Goal: Navigation & Orientation: Find specific page/section

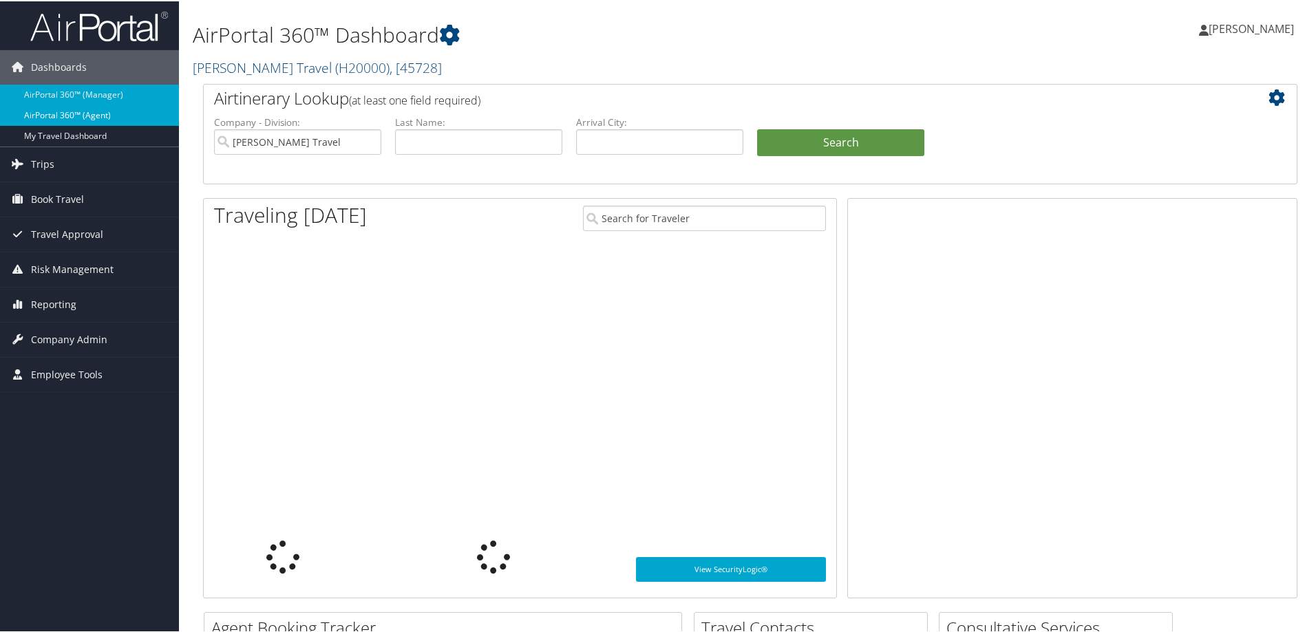
drag, startPoint x: 0, startPoint y: 0, endPoint x: 30, endPoint y: 114, distance: 117.3
click at [30, 114] on link "AirPortal 360™ (Agent)" at bounding box center [89, 114] width 179 height 21
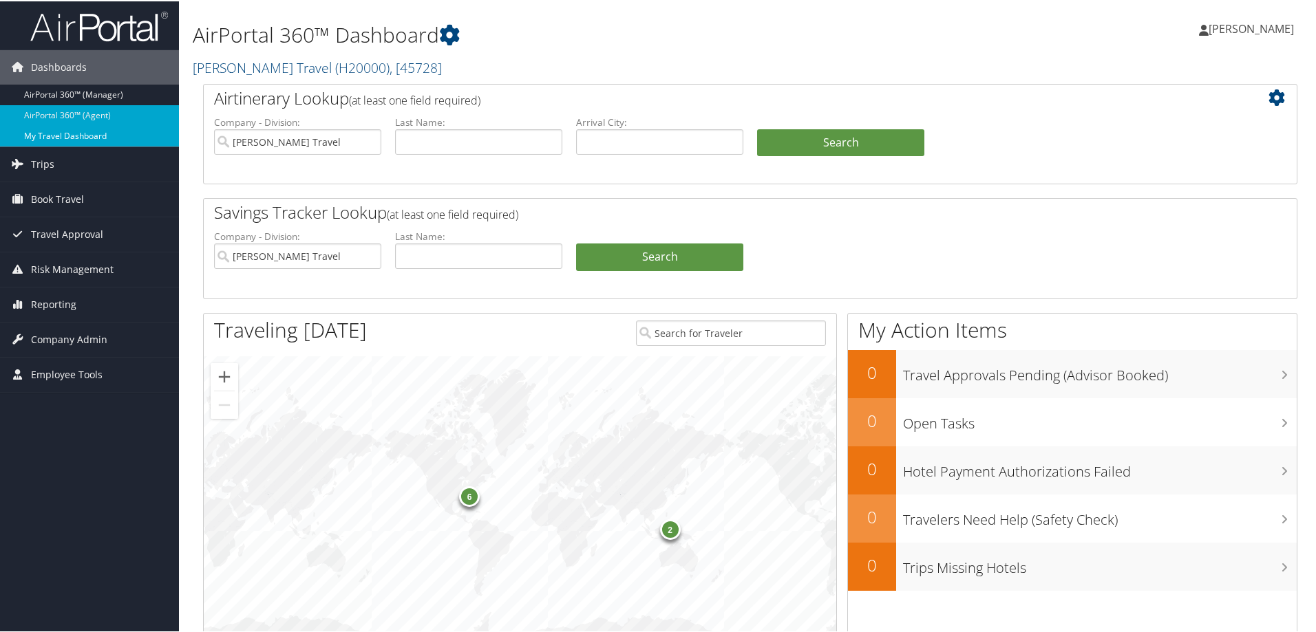
click at [69, 138] on link "My Travel Dashboard" at bounding box center [89, 135] width 179 height 21
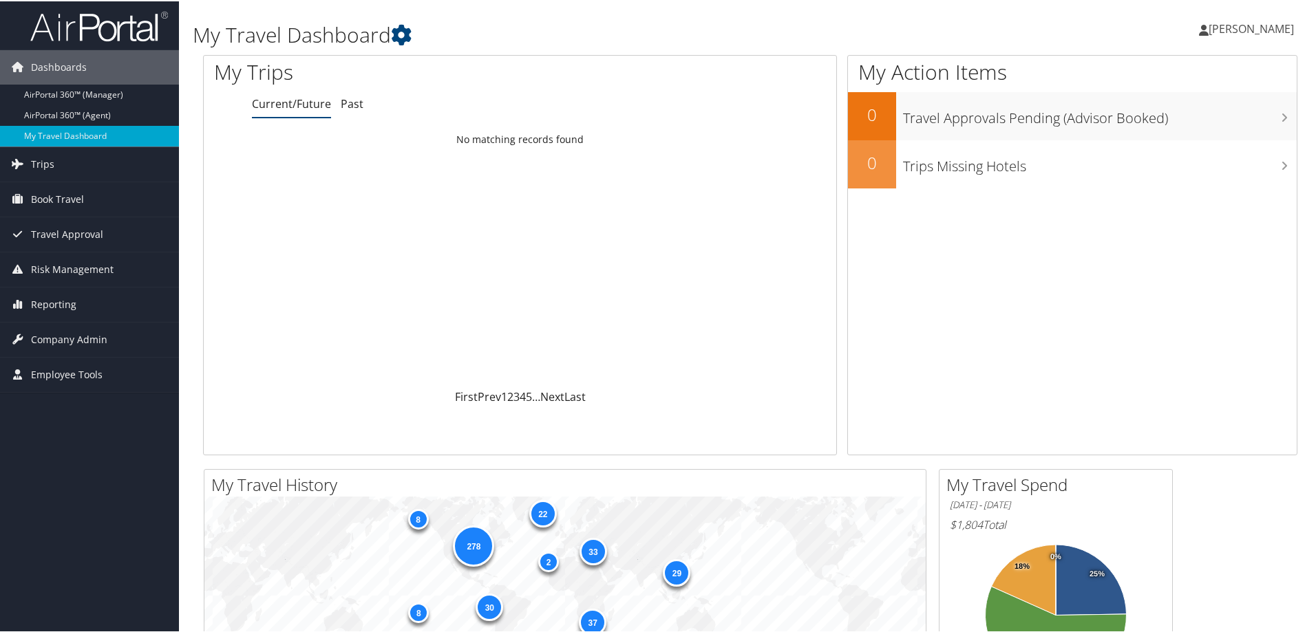
scroll to position [275, 0]
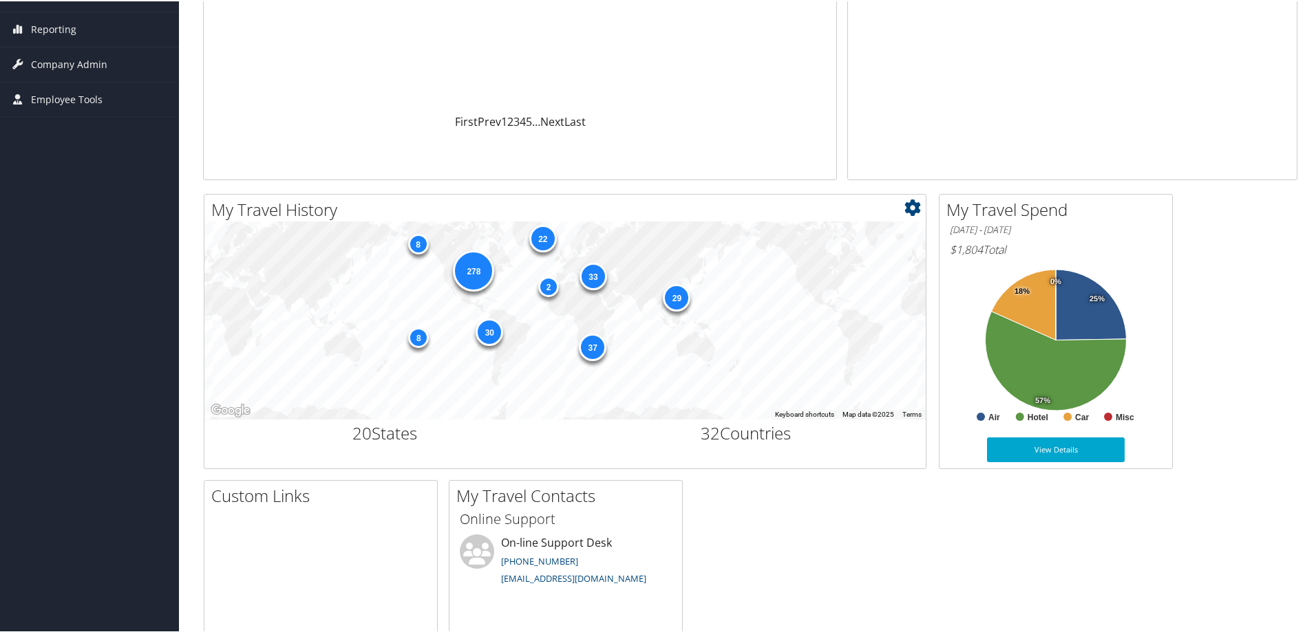
click at [419, 337] on div "8" at bounding box center [418, 336] width 21 height 21
click at [486, 330] on div "30" at bounding box center [490, 331] width 28 height 28
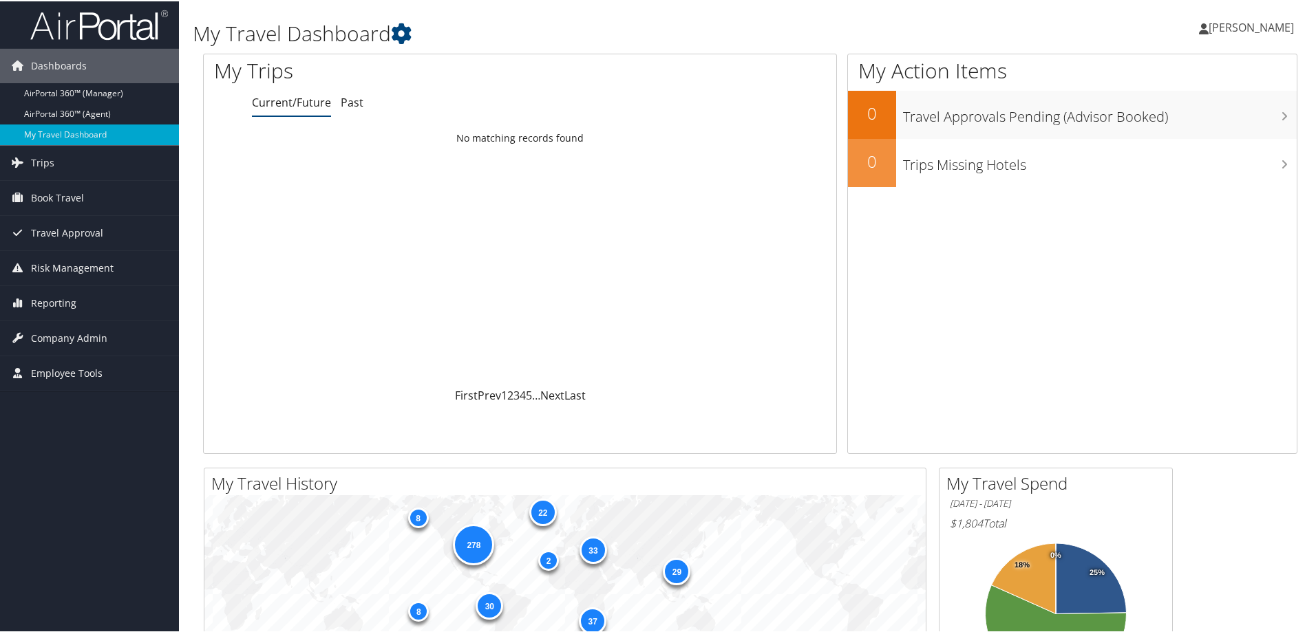
scroll to position [0, 0]
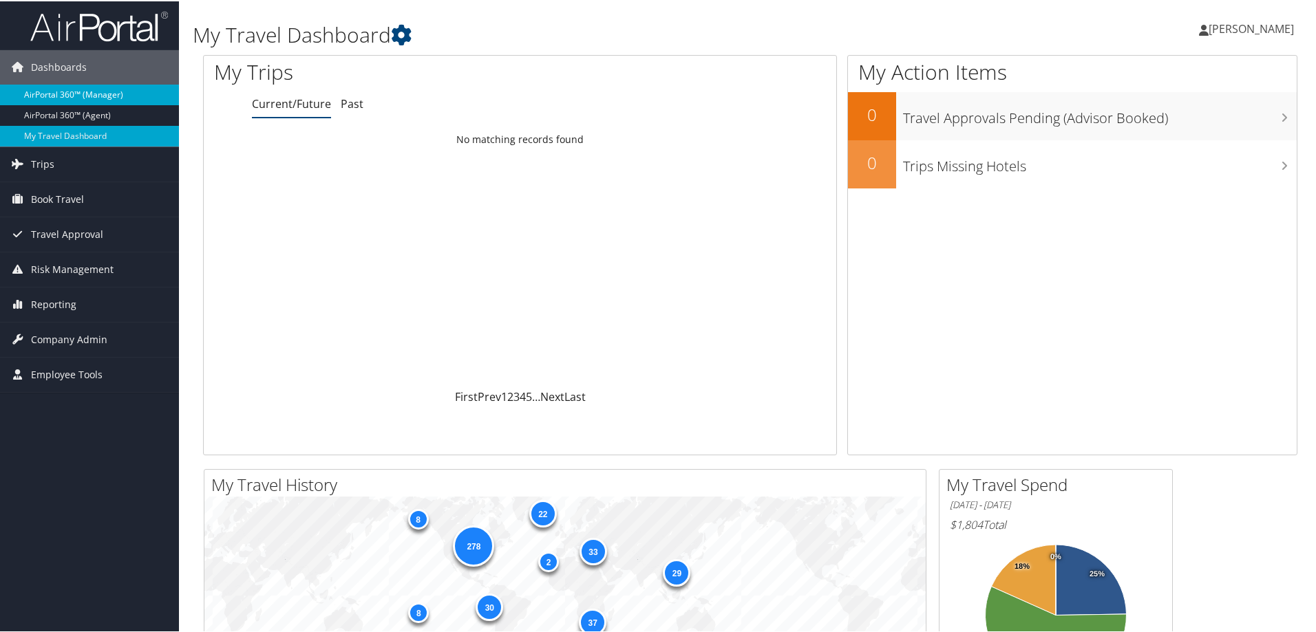
click at [116, 94] on link "AirPortal 360™ (Manager)" at bounding box center [89, 93] width 179 height 21
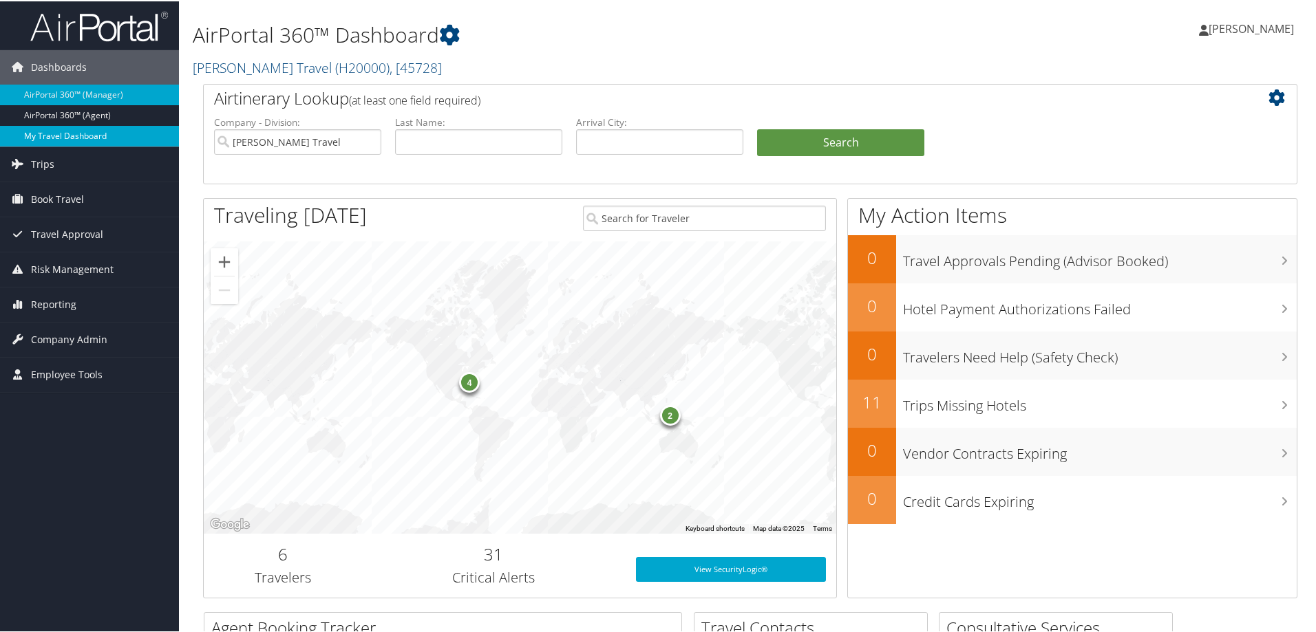
click at [107, 138] on link "My Travel Dashboard" at bounding box center [89, 135] width 179 height 21
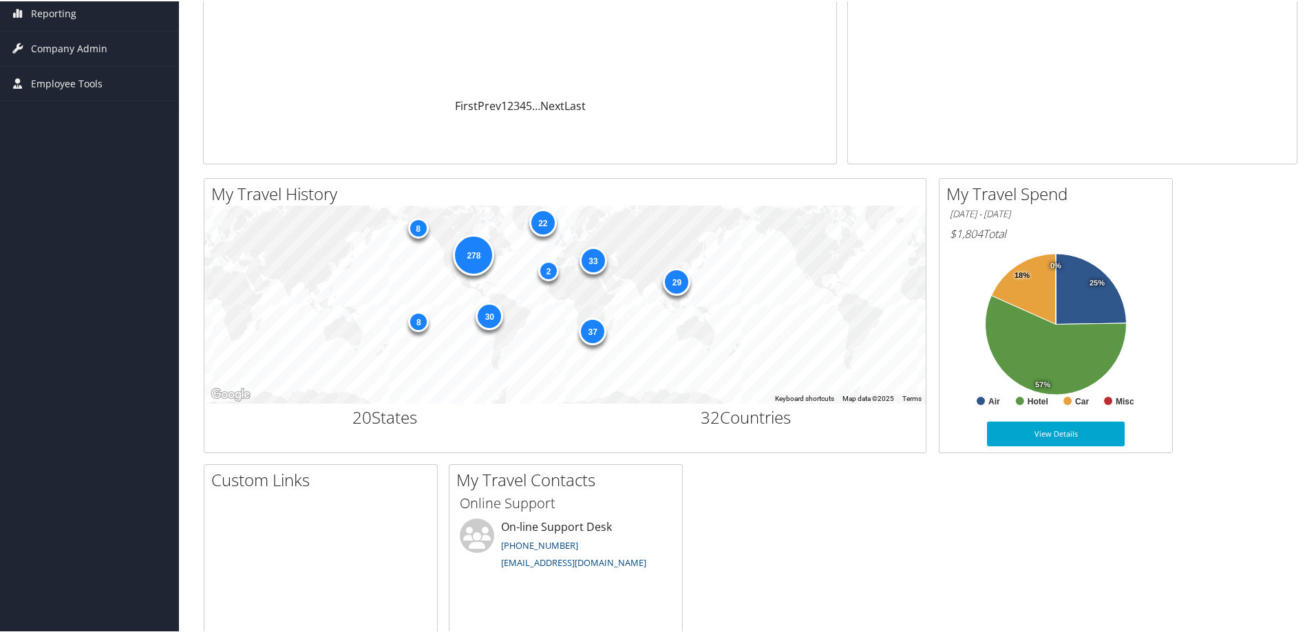
scroll to position [284, 0]
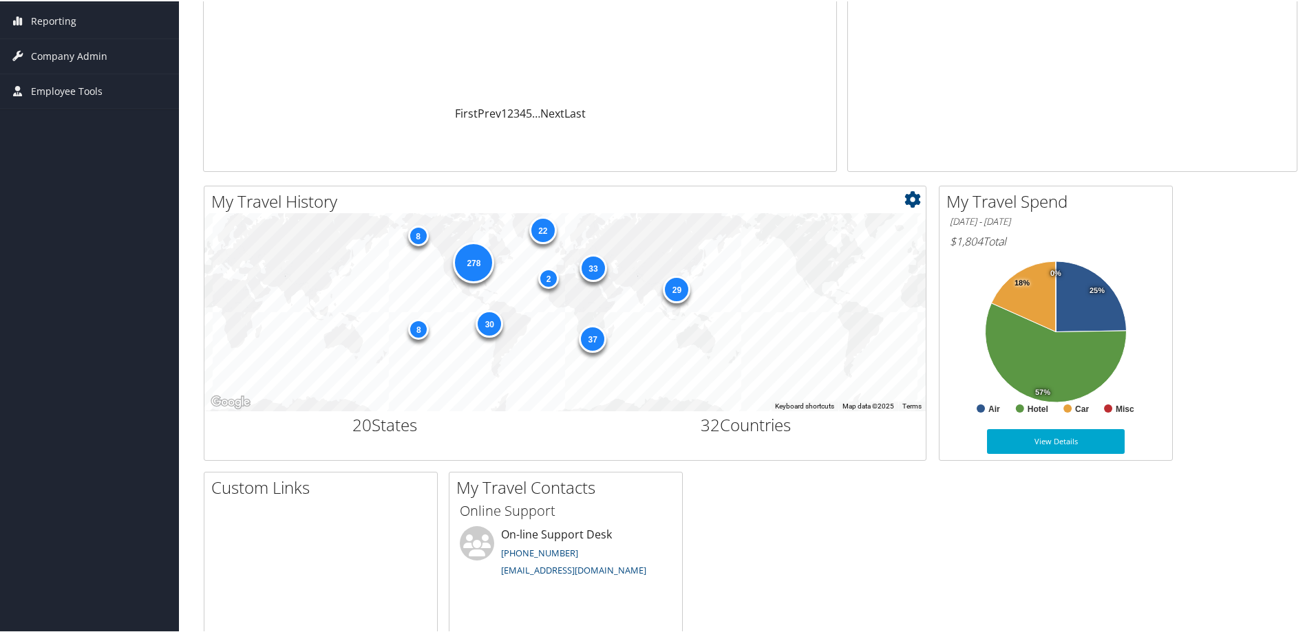
click at [543, 276] on div "2" at bounding box center [548, 277] width 21 height 21
click at [543, 280] on div "2" at bounding box center [548, 277] width 21 height 21
click at [544, 279] on div "2" at bounding box center [548, 277] width 21 height 21
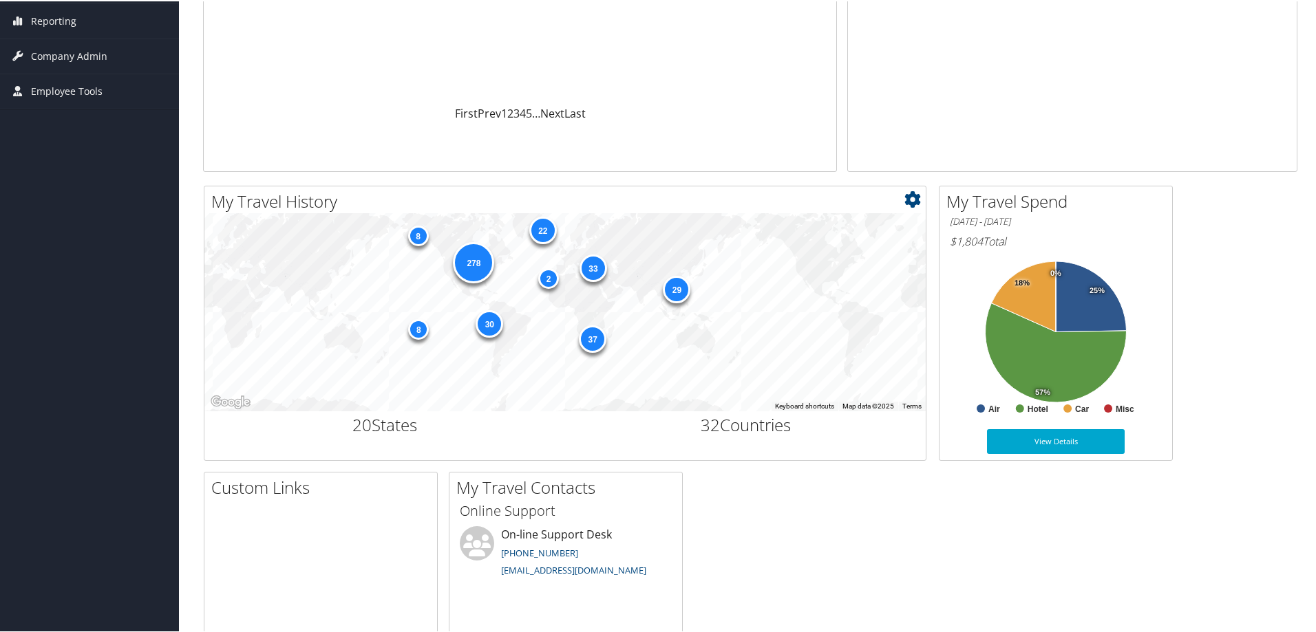
click at [544, 279] on div "2" at bounding box center [548, 277] width 21 height 21
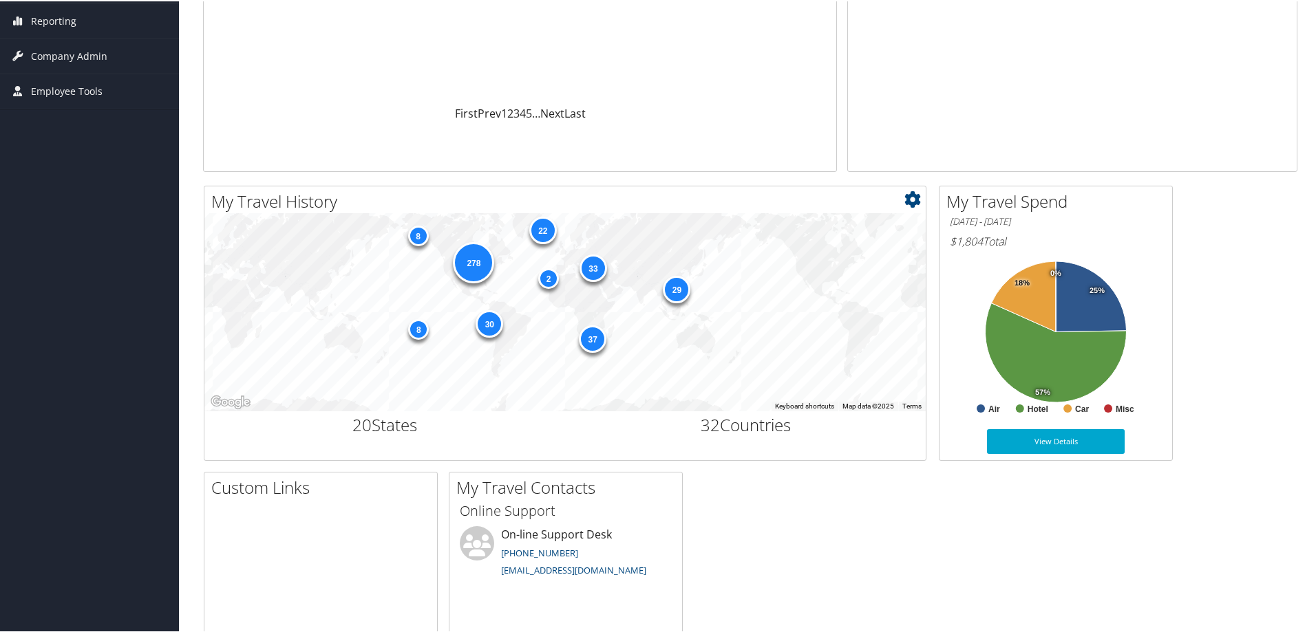
click at [544, 279] on div "2" at bounding box center [548, 277] width 21 height 21
click at [545, 277] on div "2" at bounding box center [548, 277] width 21 height 21
click at [592, 339] on div "37" at bounding box center [593, 337] width 28 height 28
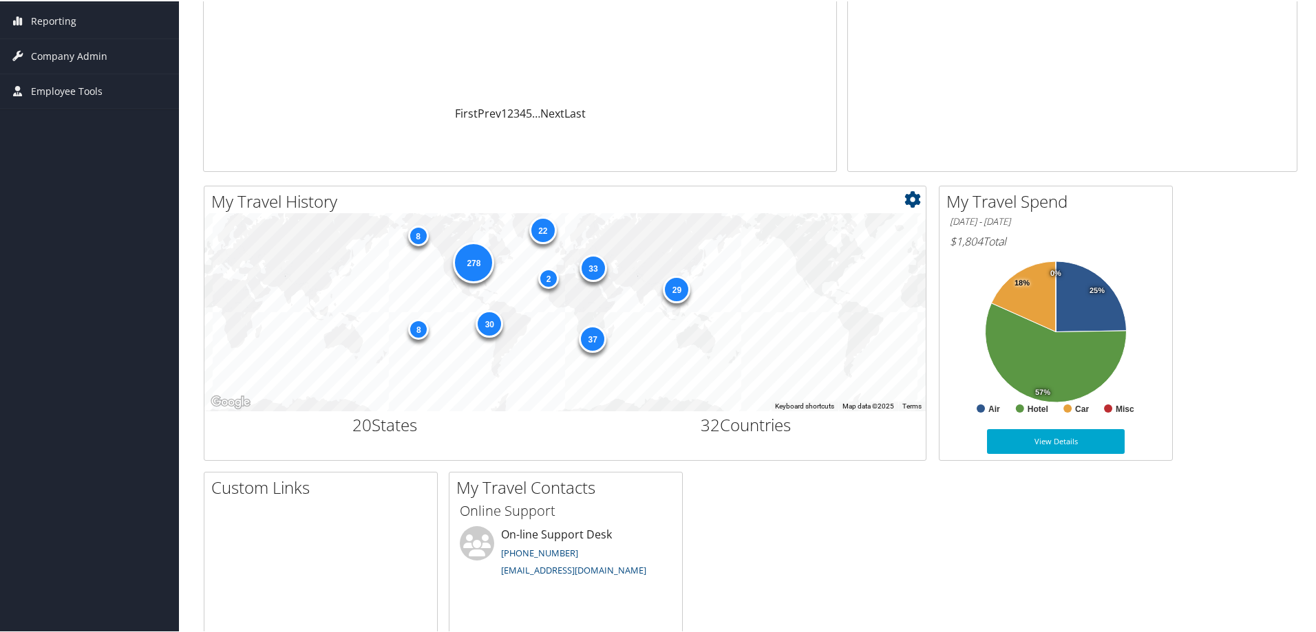
click at [592, 339] on div "37" at bounding box center [593, 337] width 28 height 28
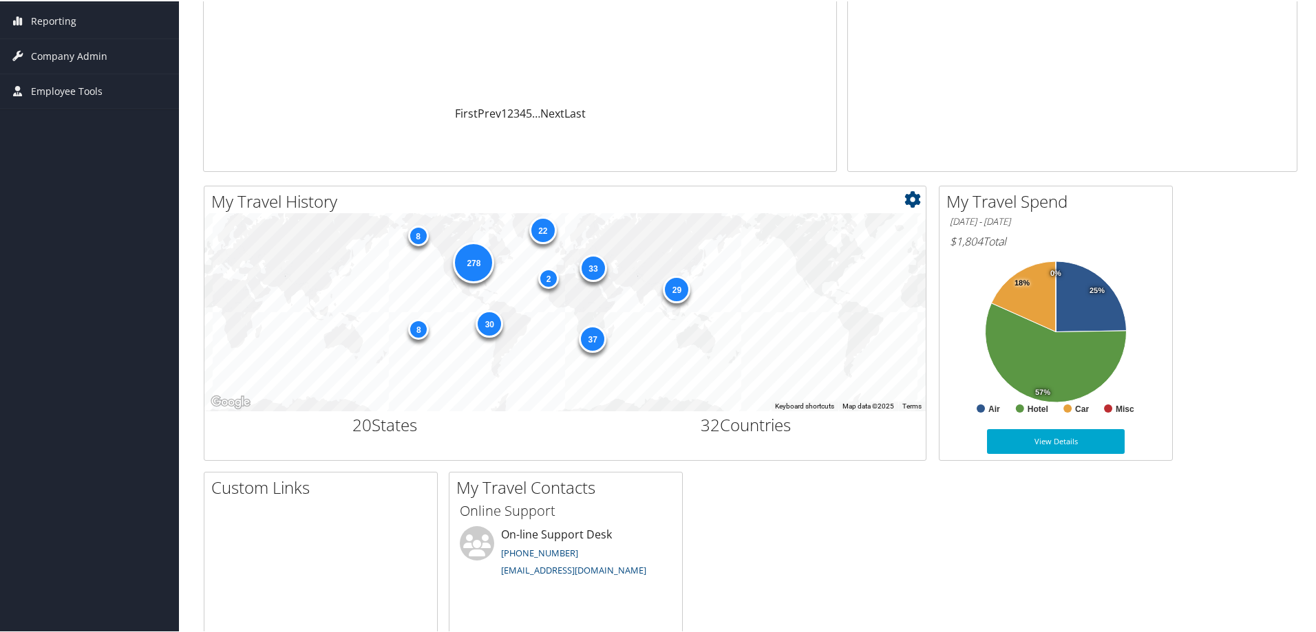
click at [592, 339] on div "37" at bounding box center [593, 337] width 28 height 28
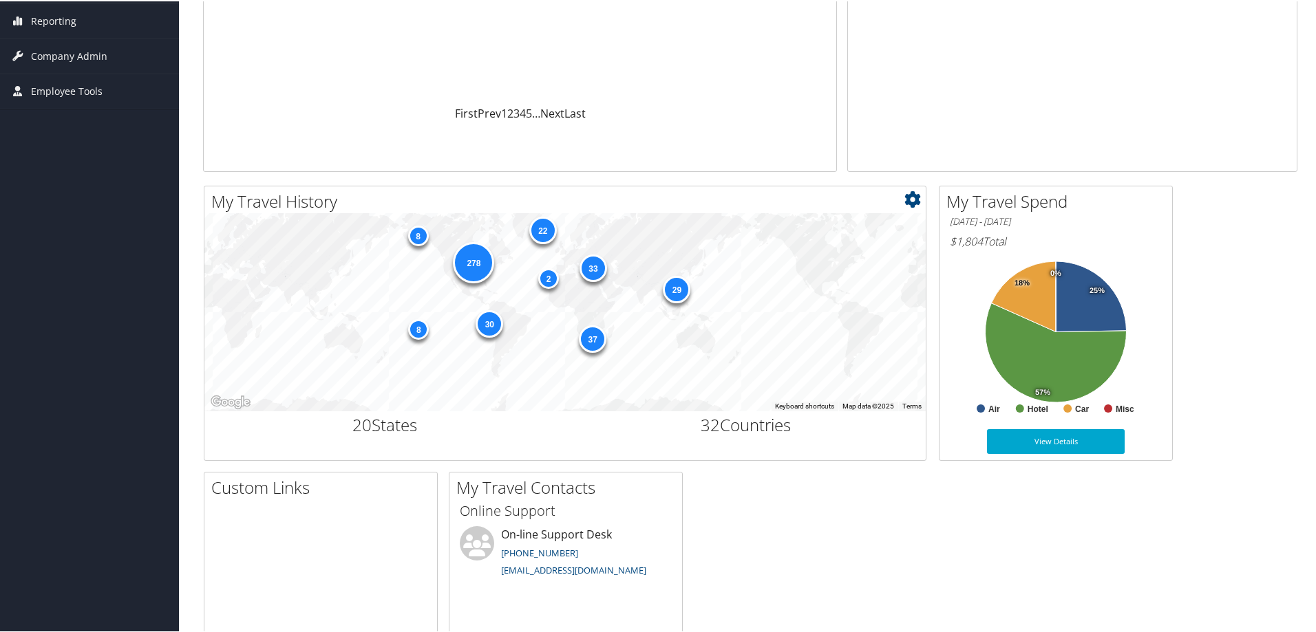
click at [592, 339] on div "37" at bounding box center [593, 337] width 28 height 28
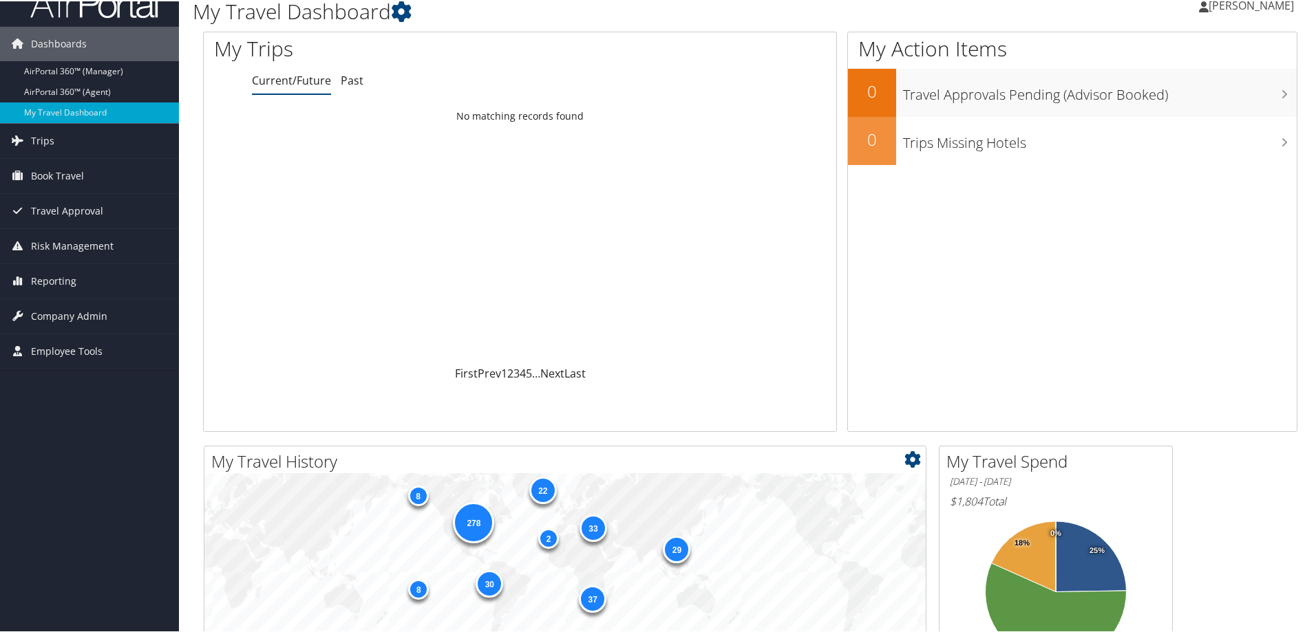
scroll to position [0, 0]
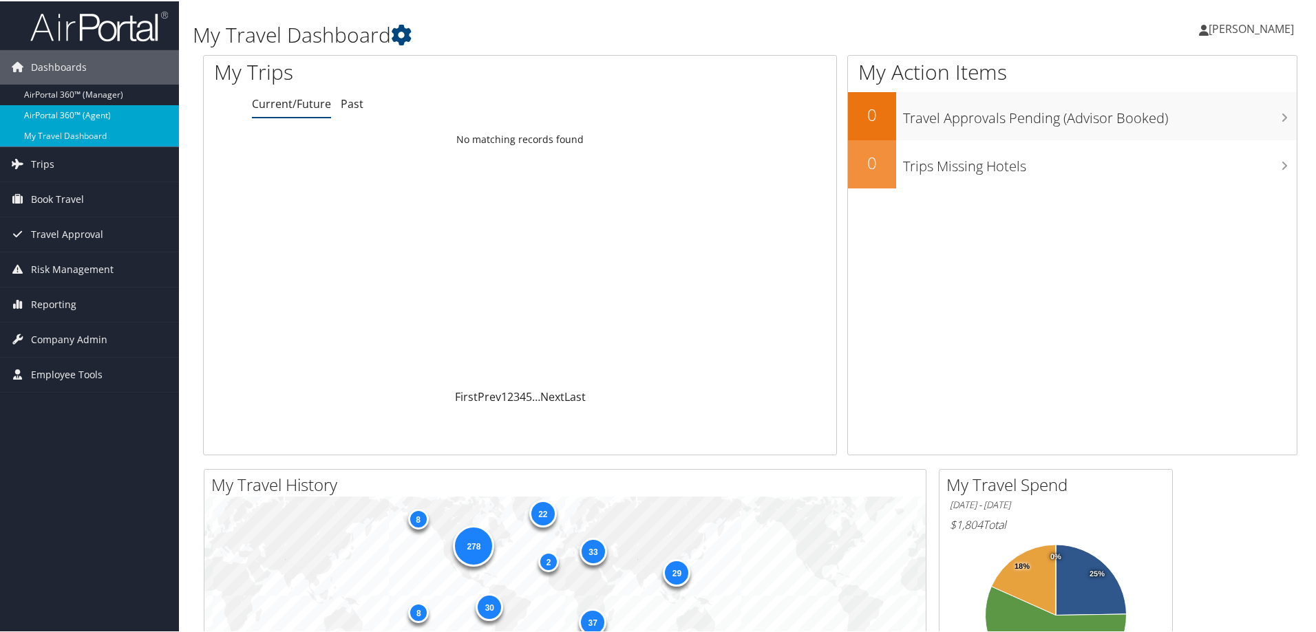
click at [70, 116] on link "AirPortal 360™ (Agent)" at bounding box center [89, 114] width 179 height 21
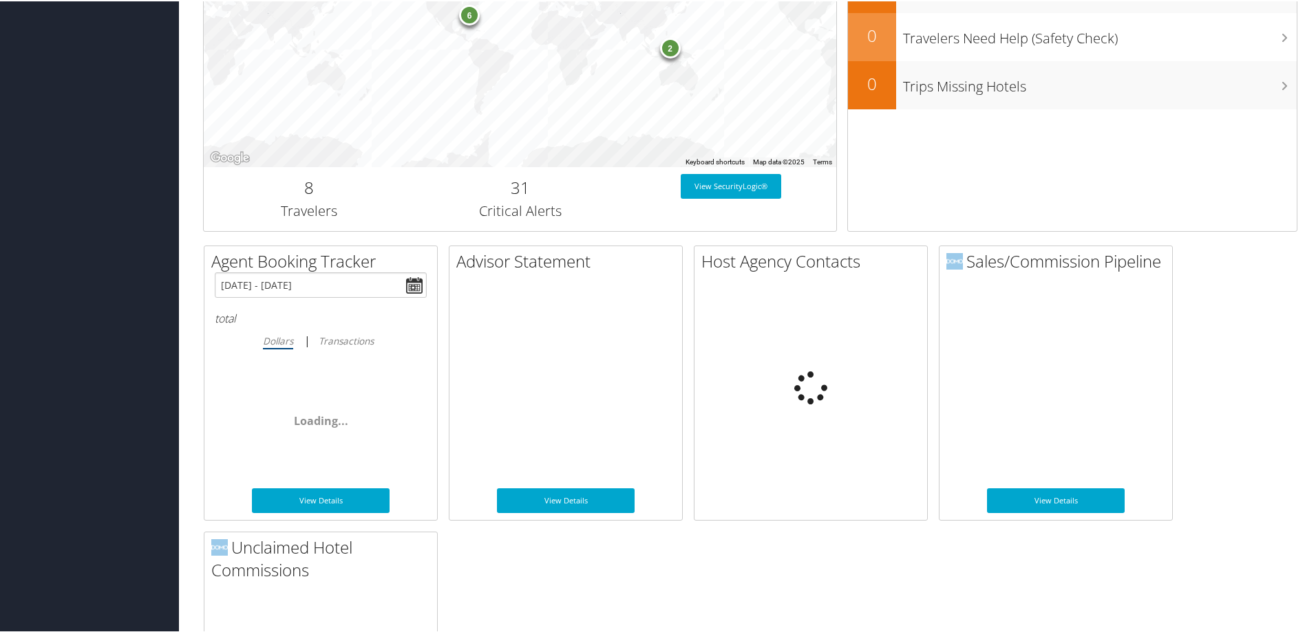
scroll to position [688, 0]
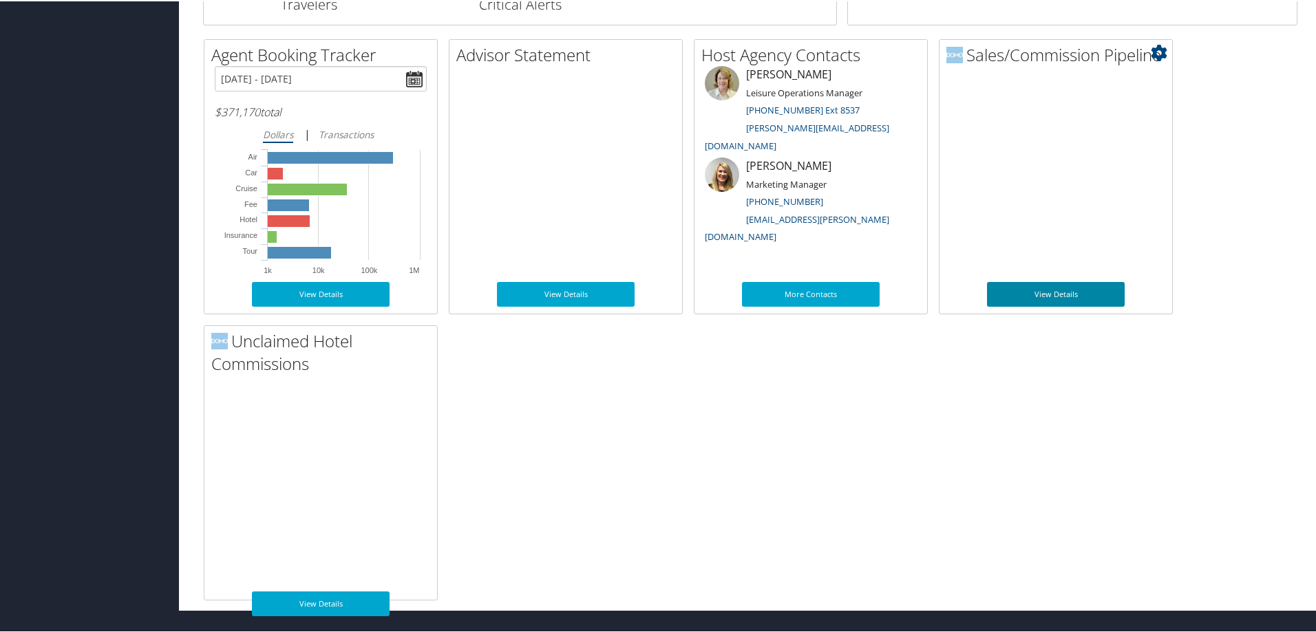
click at [1059, 294] on link "View Details" at bounding box center [1056, 293] width 138 height 25
